Goal: Check status: Check status

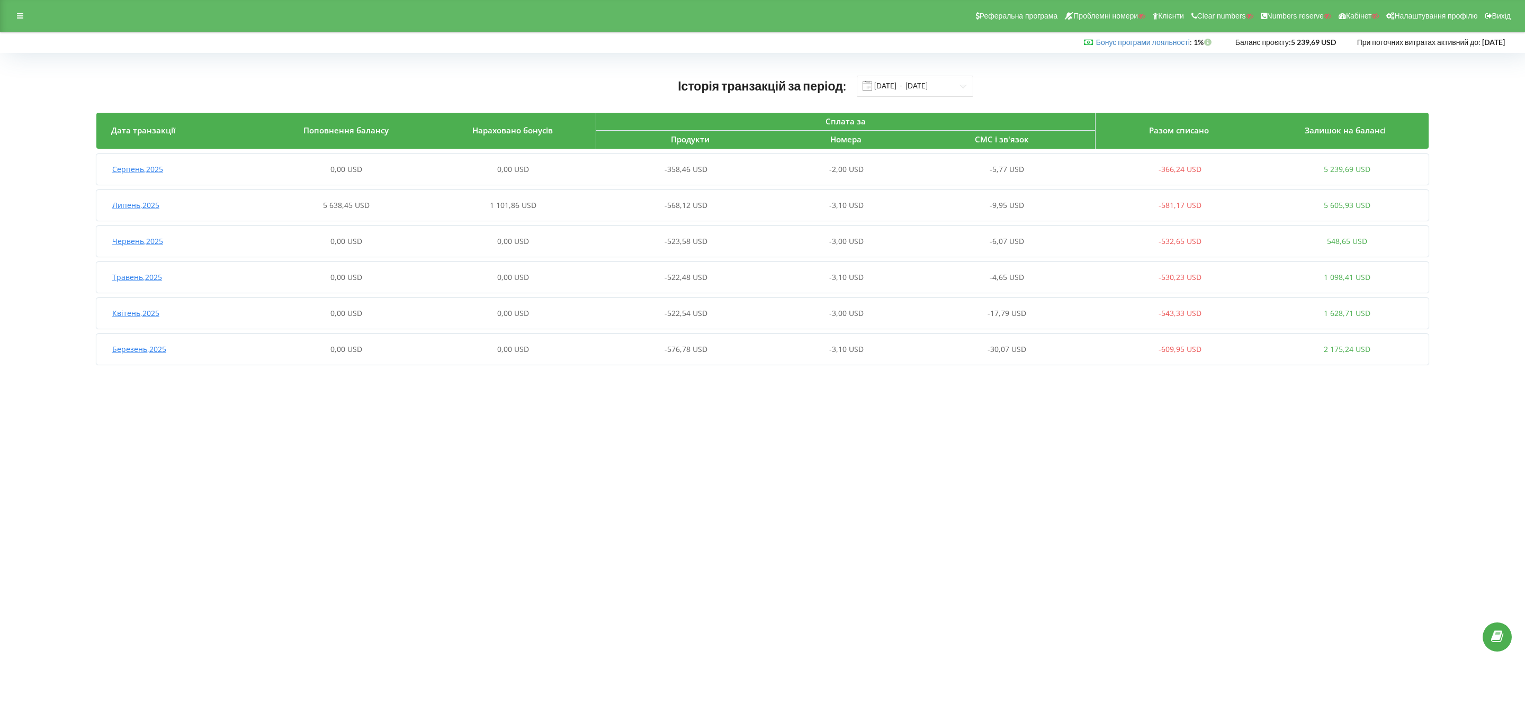
click at [450, 167] on div "0,00 USD" at bounding box center [513, 169] width 167 height 11
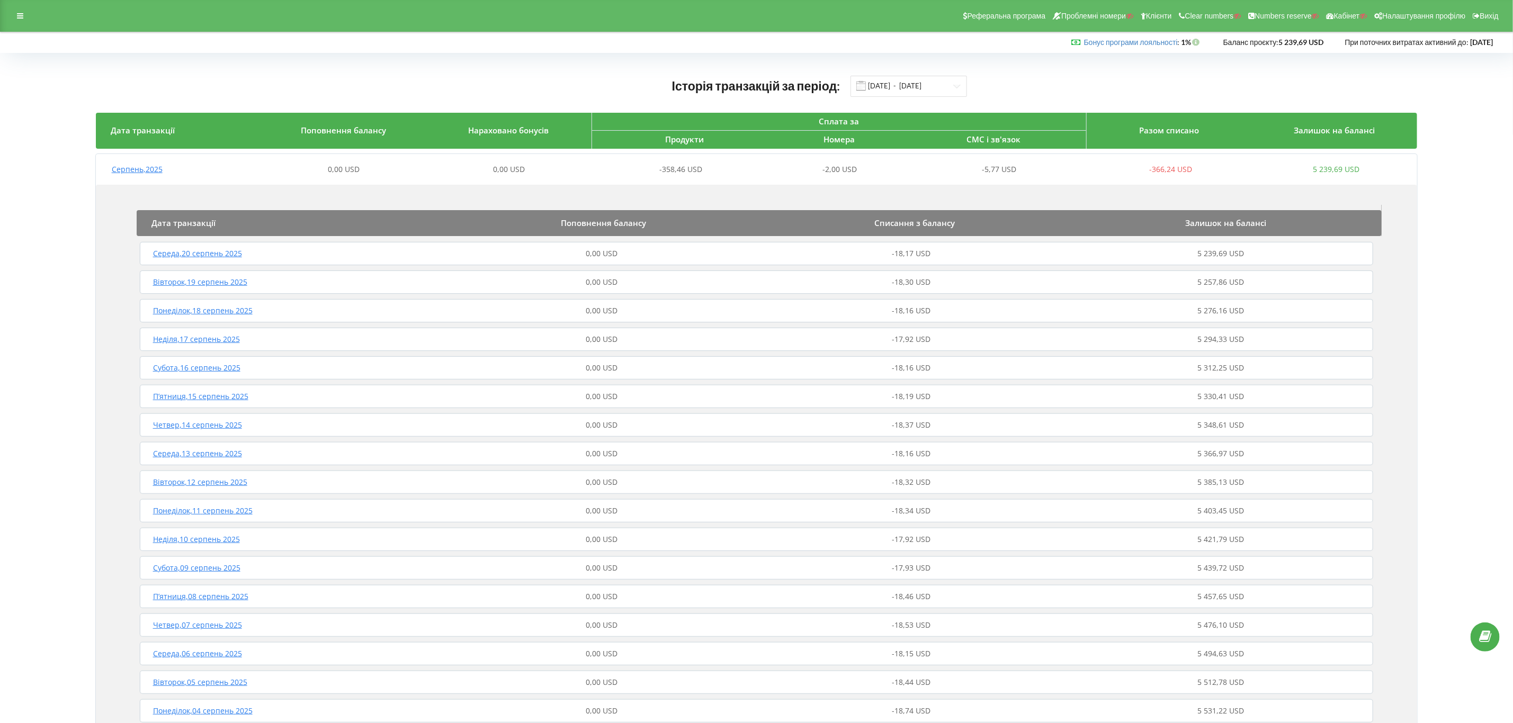
click at [445, 168] on div "0,00 USD" at bounding box center [508, 169] width 165 height 11
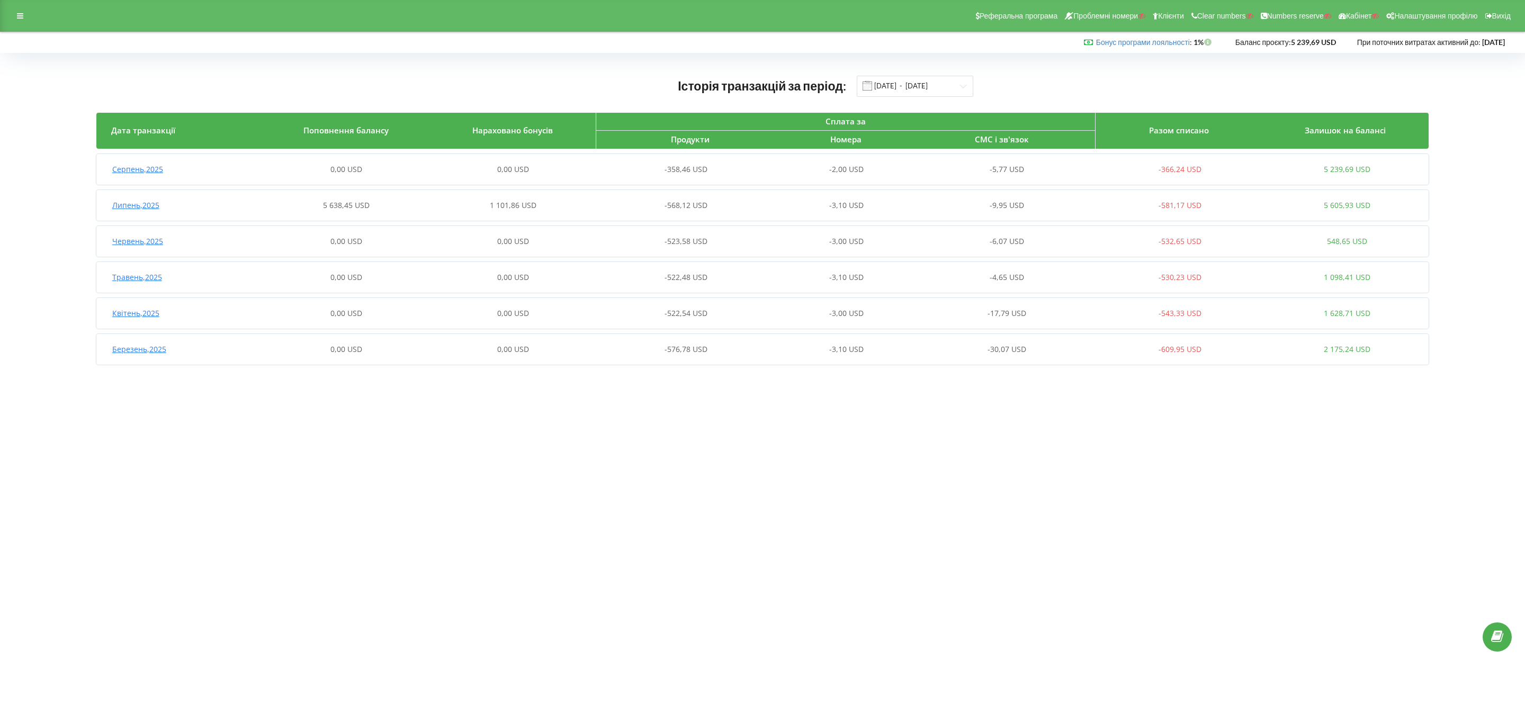
click at [452, 205] on div "1 101,86 USD" at bounding box center [513, 205] width 167 height 11
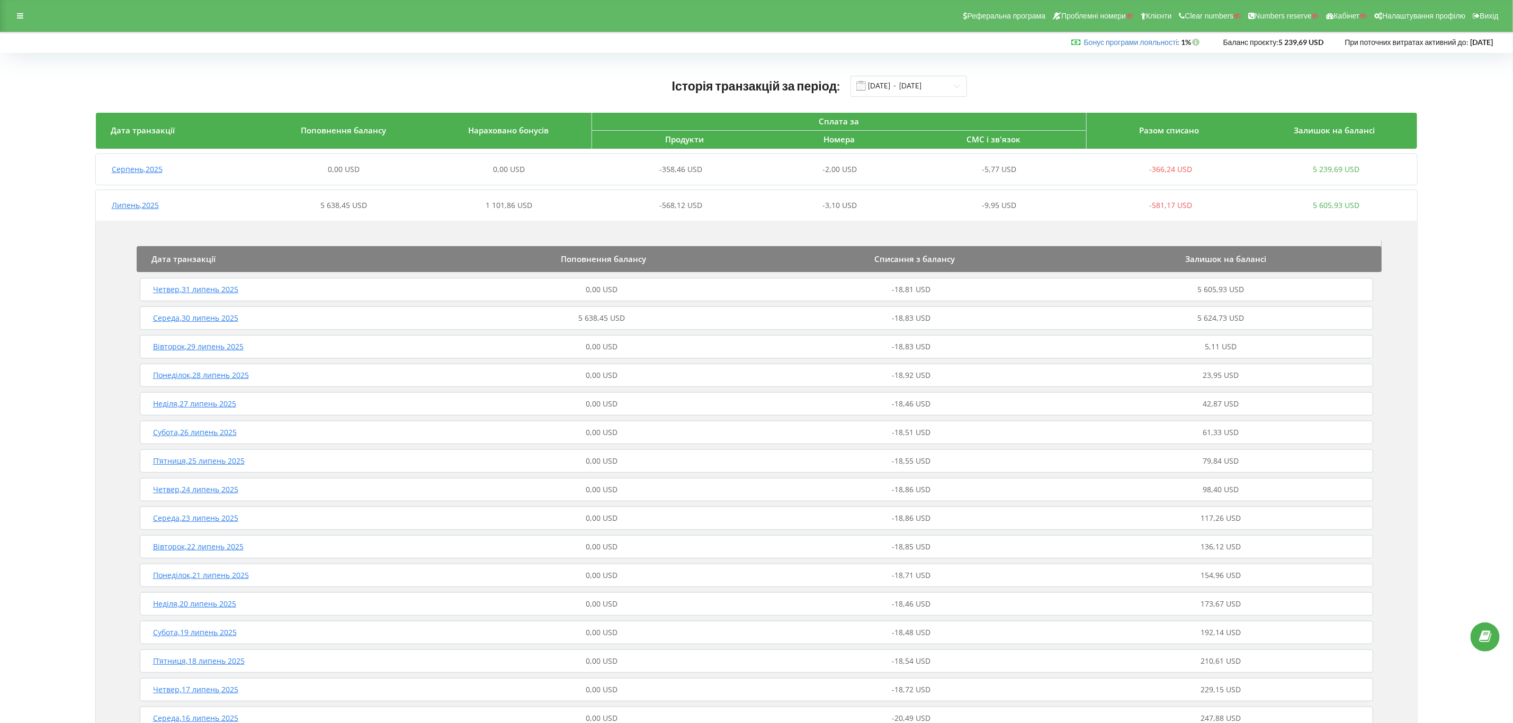
click at [685, 327] on div "Середа , 30 липень 2025 5 638,45 USD -18,83 USD 5 624,73 USD" at bounding box center [756, 318] width 1239 height 25
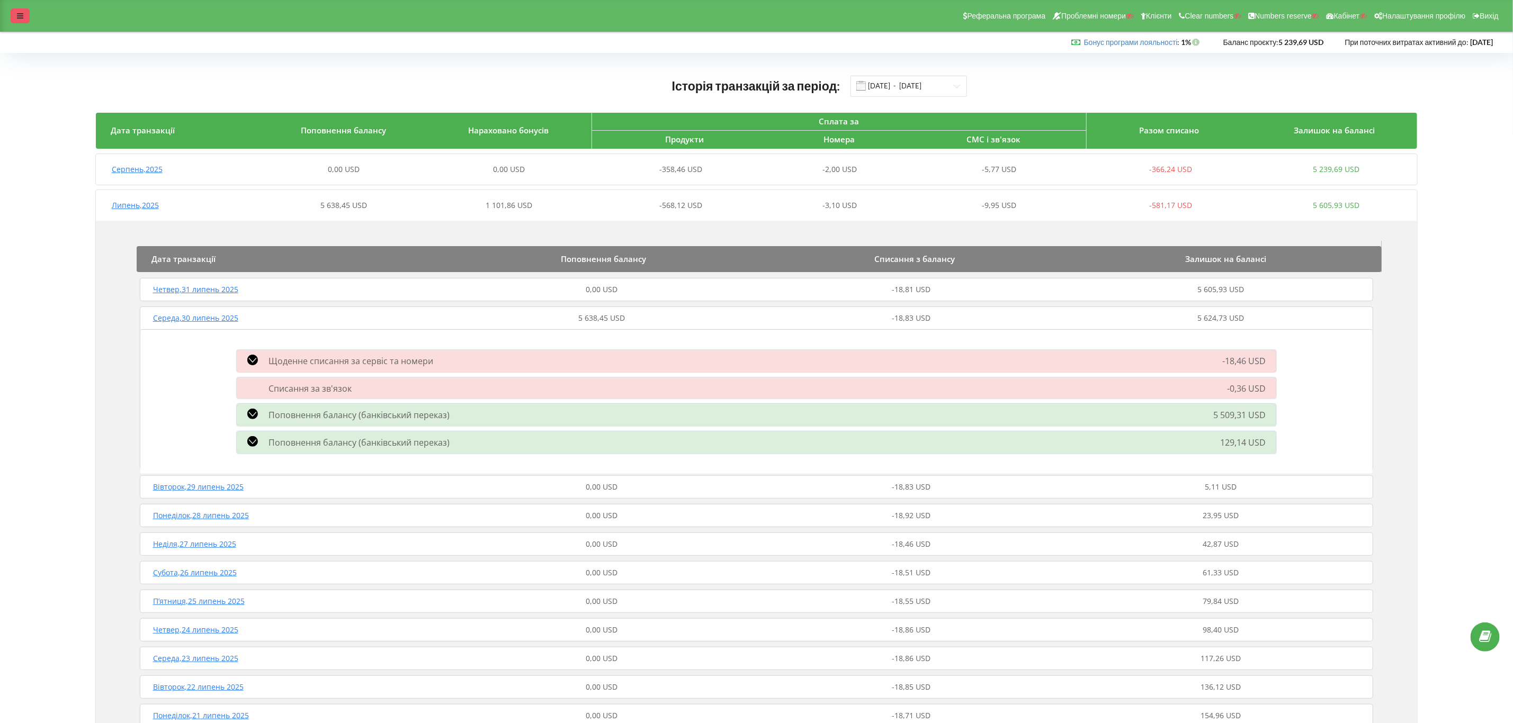
click at [13, 15] on div at bounding box center [20, 15] width 19 height 15
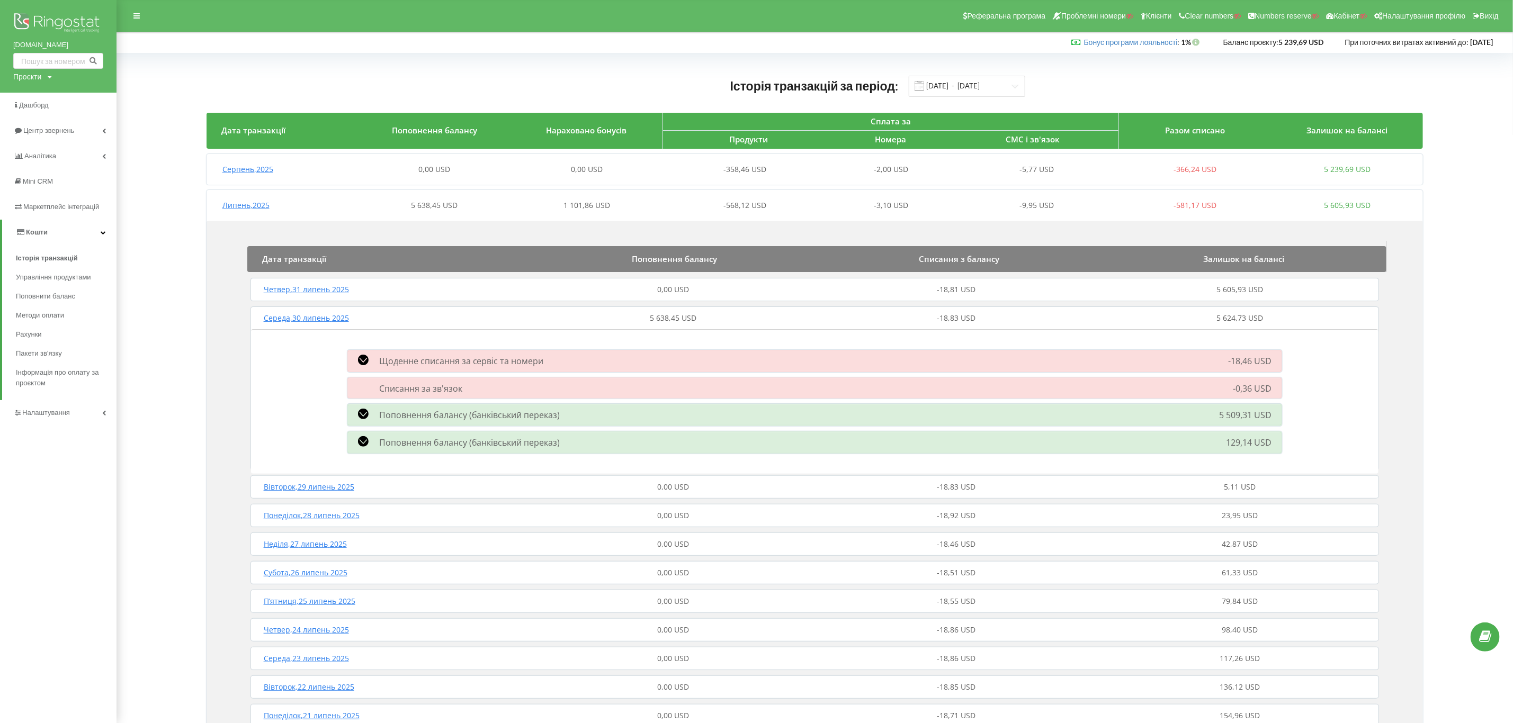
click at [23, 75] on div "Проєкти" at bounding box center [27, 76] width 28 height 11
click at [33, 89] on div "Пошук" at bounding box center [60, 98] width 95 height 33
click at [47, 106] on input "text" at bounding box center [46, 98] width 53 height 15
type input "[DOMAIN_NAME]"
click at [83, 97] on span "Пошук" at bounding box center [87, 99] width 19 height 10
